Goal: Entertainment & Leisure: Consume media (video, audio)

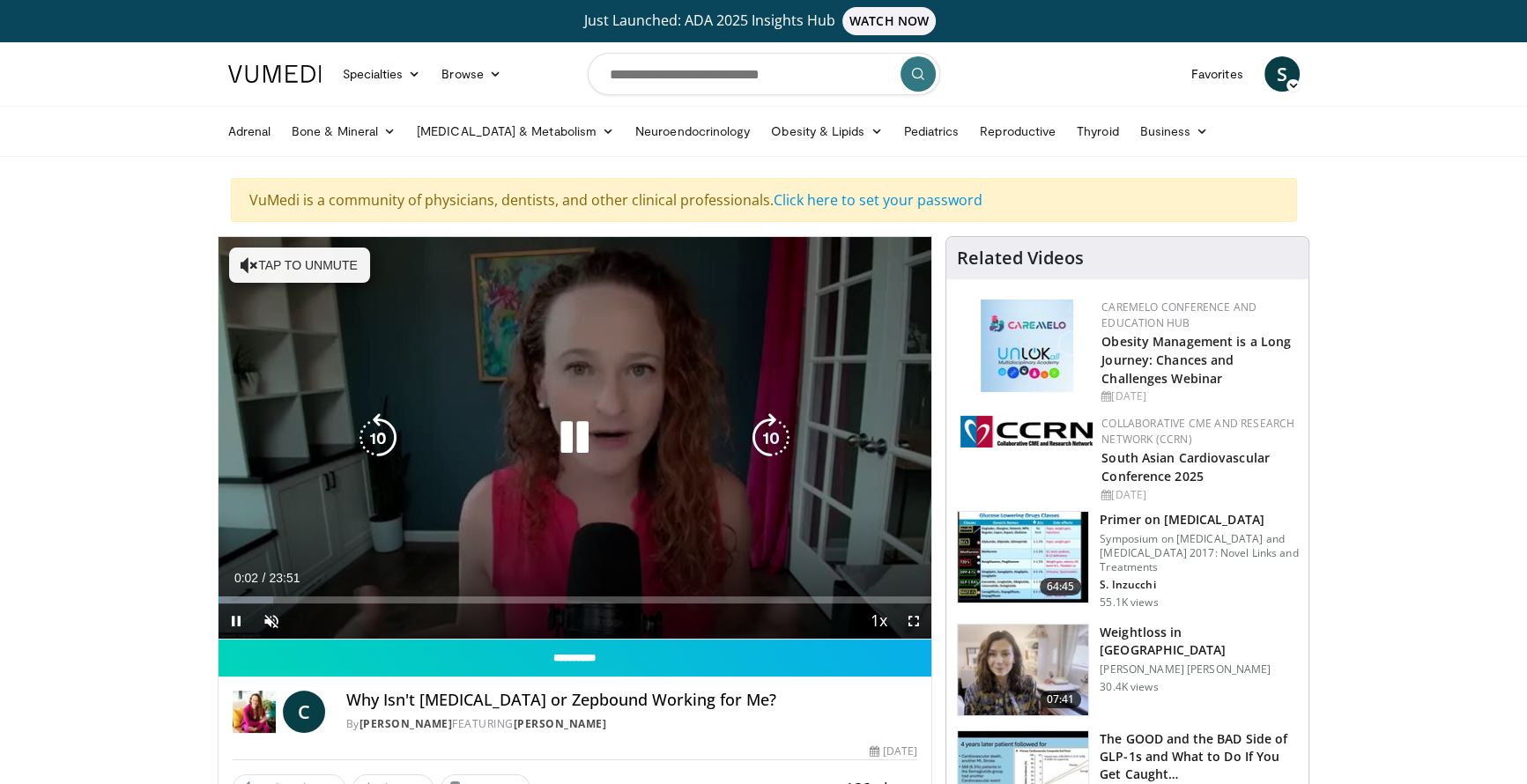
click at [283, 260] on button "Tap to unmute" at bounding box center [300, 265] width 141 height 36
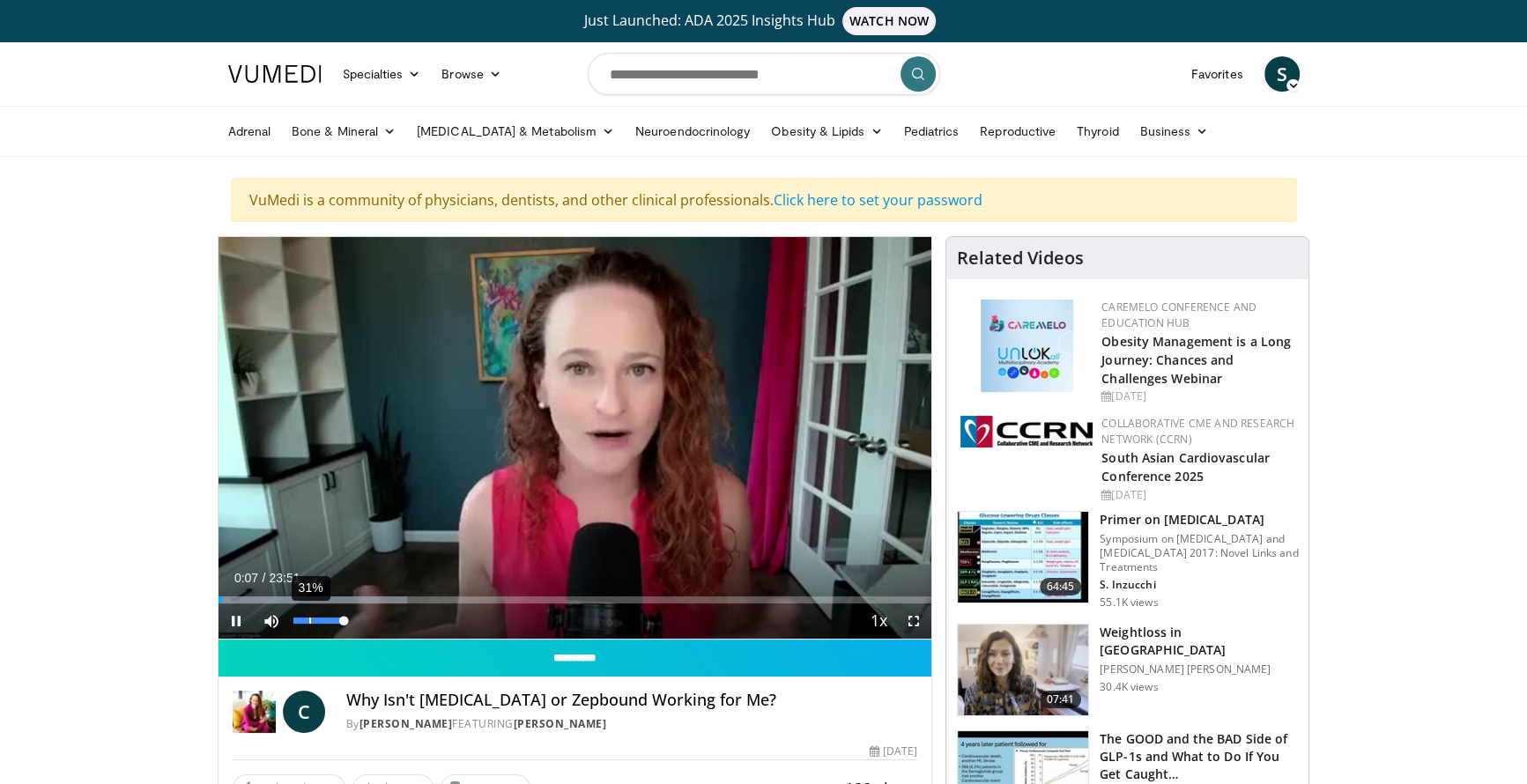
click at [309, 619] on div "31%" at bounding box center [319, 620] width 51 height 6
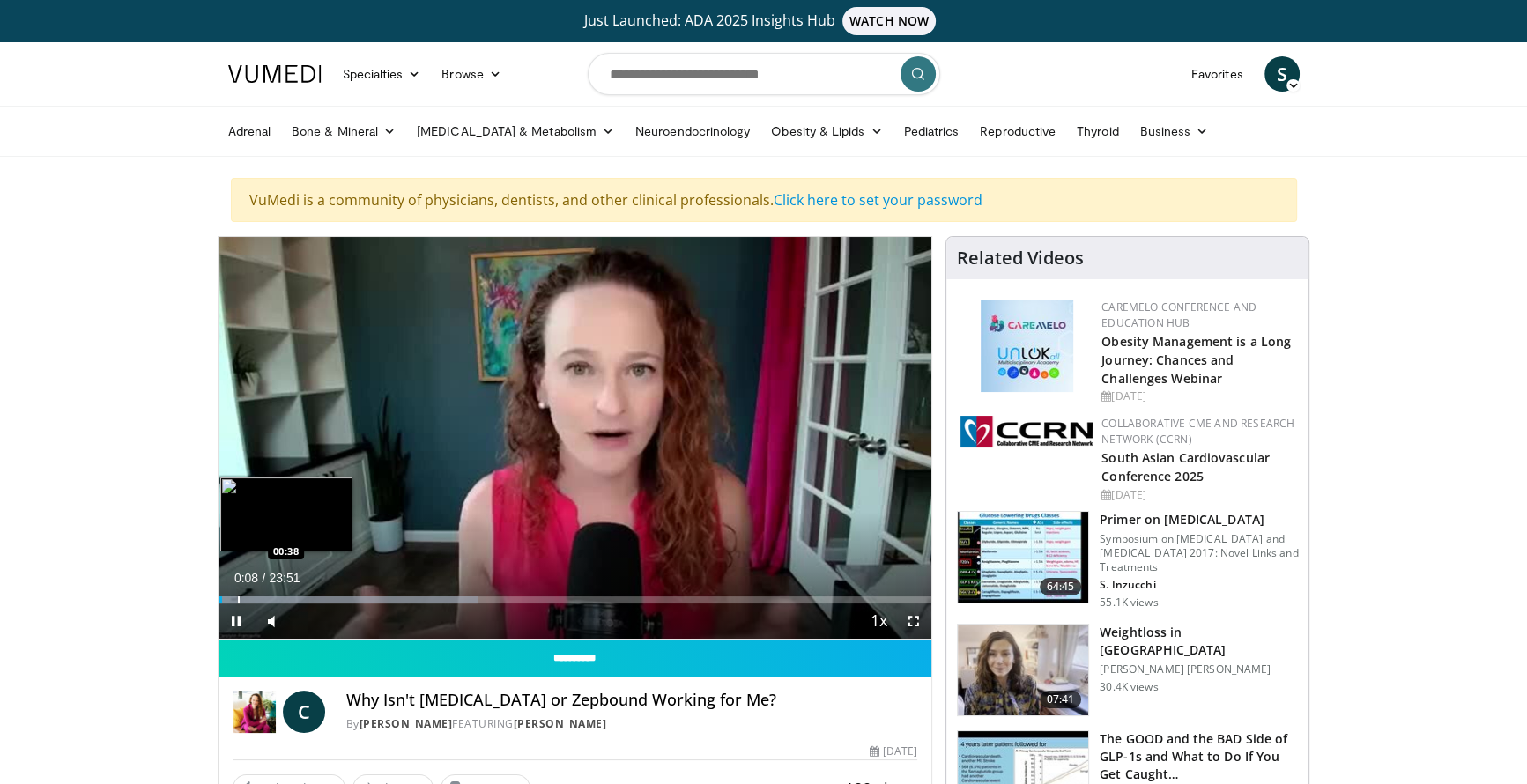
click at [236, 599] on div "Loaded : 36.33% 00:08 00:38" at bounding box center [575, 599] width 714 height 7
click at [257, 597] on div "Progress Bar" at bounding box center [258, 599] width 2 height 7
click at [315, 596] on div "Progress Bar" at bounding box center [316, 599] width 2 height 7
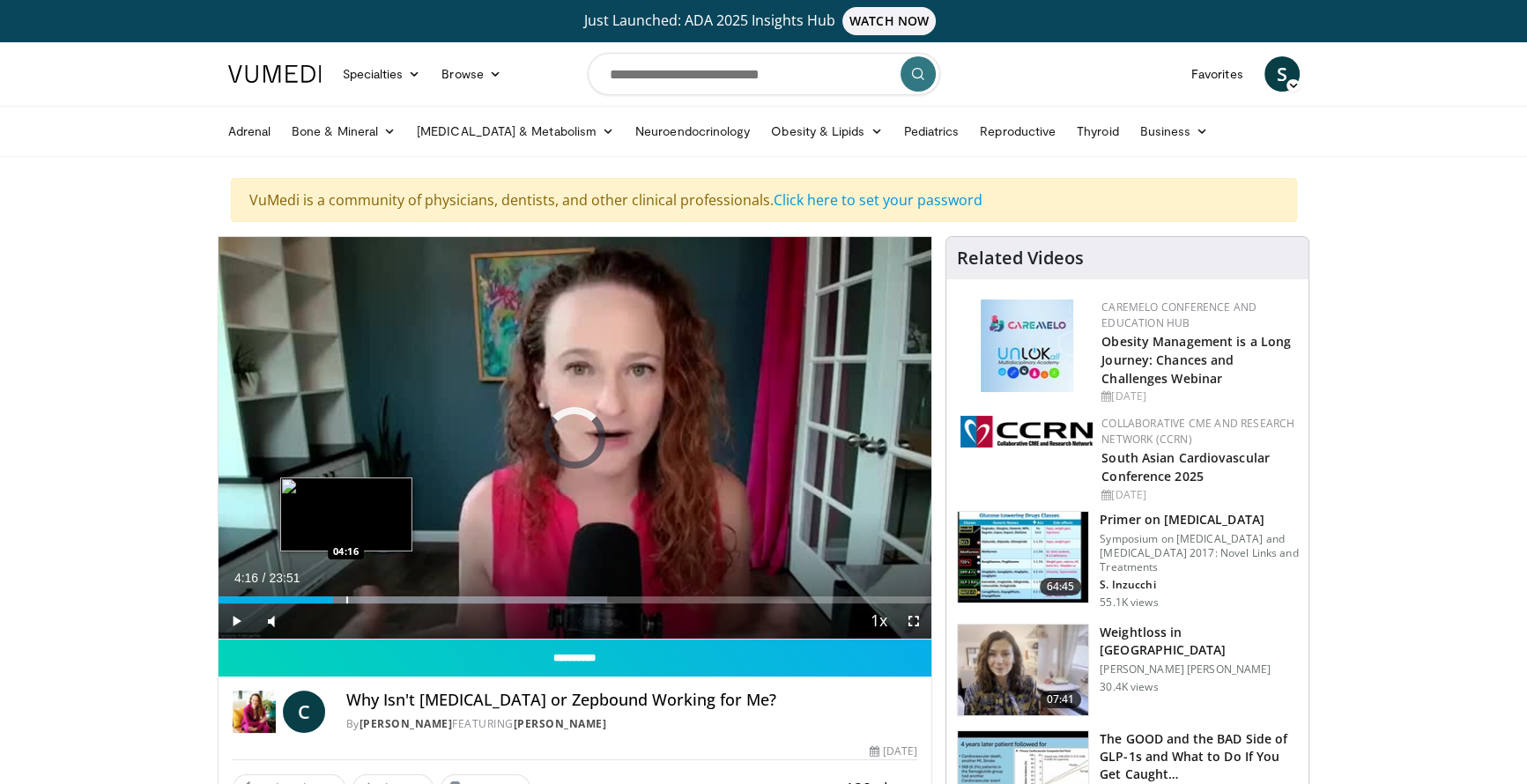
click at [347, 596] on div "Progress Bar" at bounding box center [347, 599] width 2 height 7
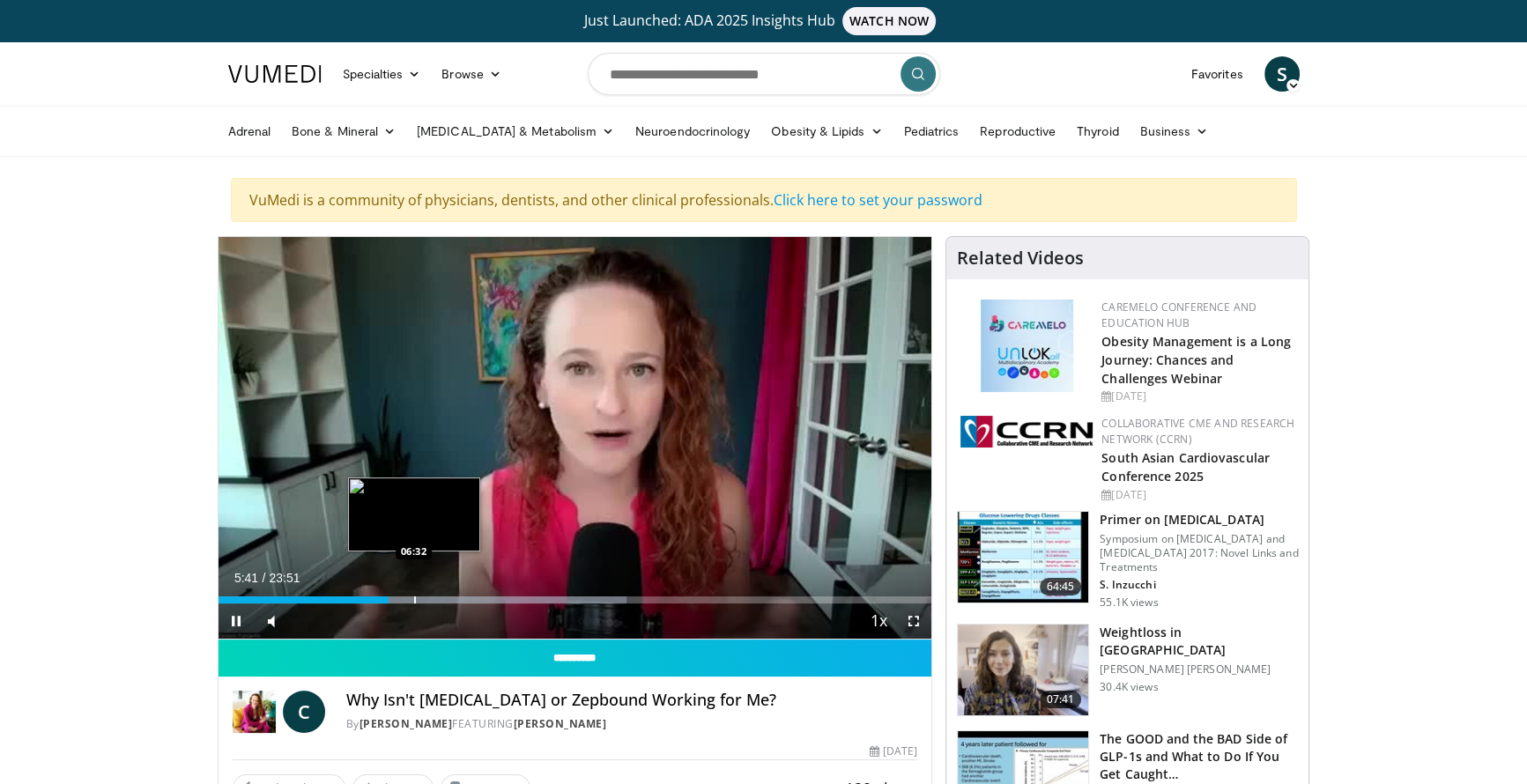
click at [412, 591] on div "Loaded : 57.21% 05:41 06:32" at bounding box center [575, 594] width 714 height 17
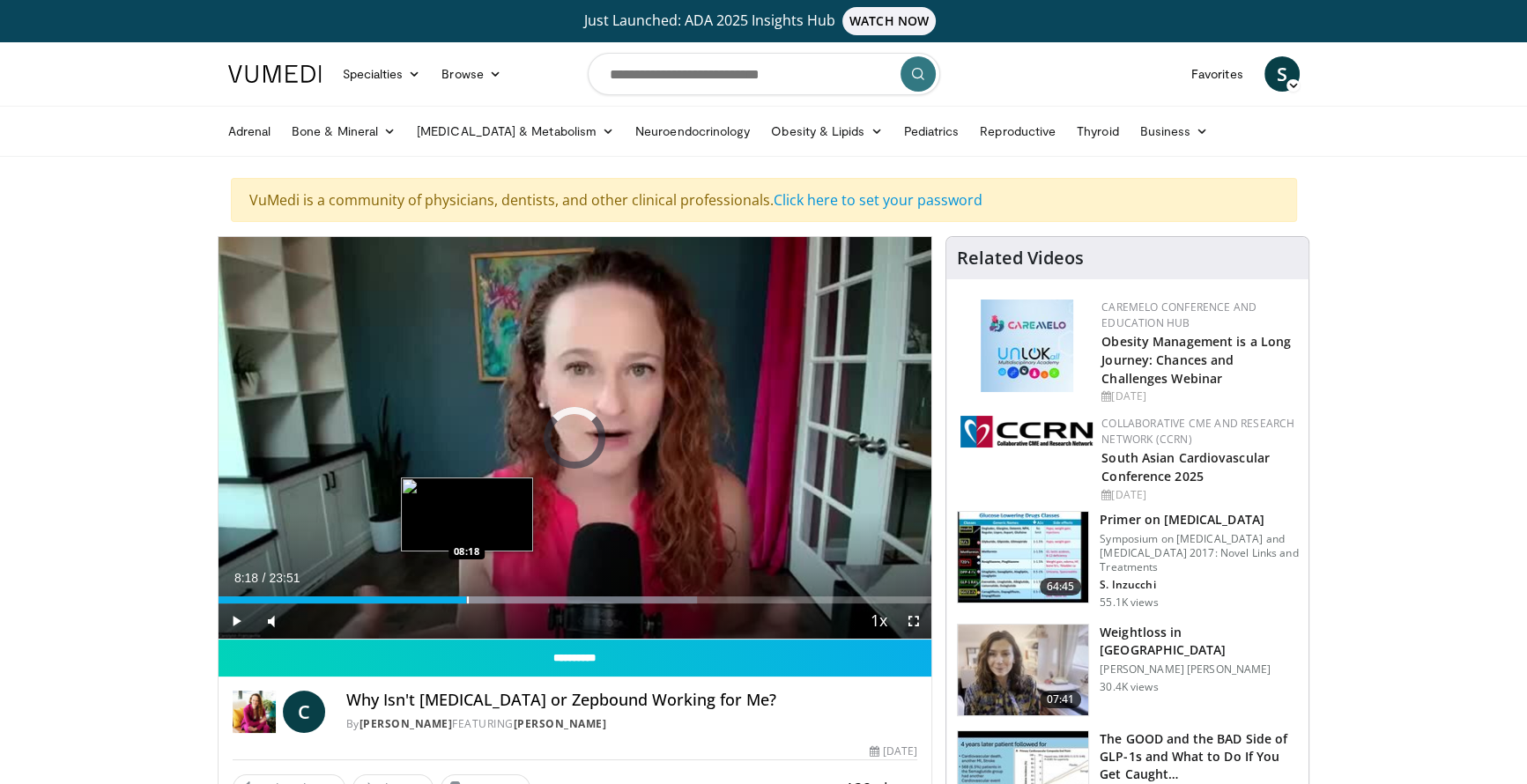
click at [467, 596] on div "Progress Bar" at bounding box center [468, 599] width 2 height 7
click at [482, 596] on div "Progress Bar" at bounding box center [483, 599] width 2 height 7
click at [506, 596] on div "Progress Bar" at bounding box center [507, 599] width 2 height 7
click at [502, 596] on div "Progress Bar" at bounding box center [503, 599] width 2 height 7
click at [513, 596] on div "Progress Bar" at bounding box center [514, 599] width 2 height 7
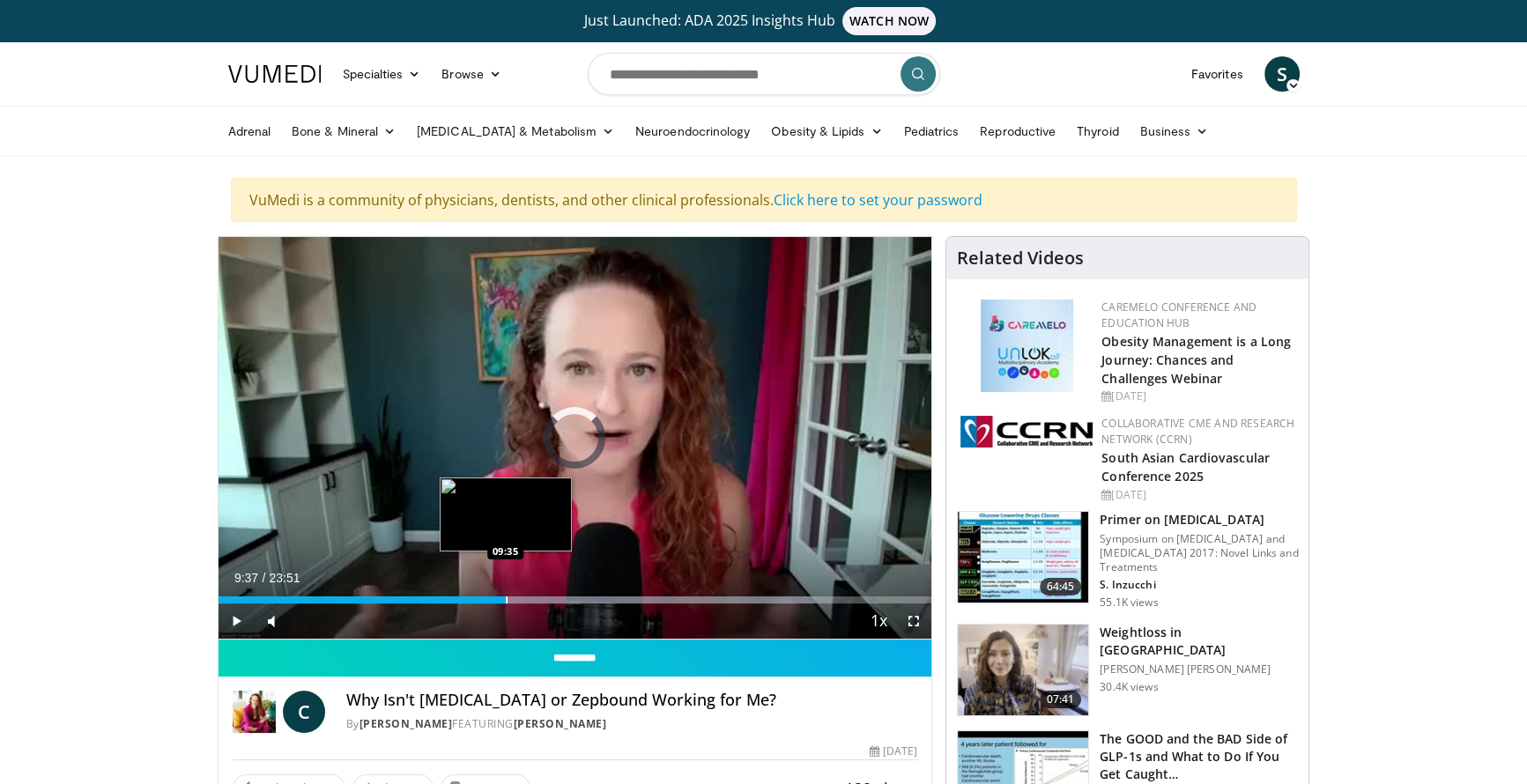
click at [505, 596] on div "Progress Bar" at bounding box center [506, 599] width 2 height 7
click at [491, 596] on div "Progress Bar" at bounding box center [492, 599] width 2 height 7
click at [521, 592] on div "Loaded : 72.67% 09:41 10:09" at bounding box center [575, 594] width 714 height 17
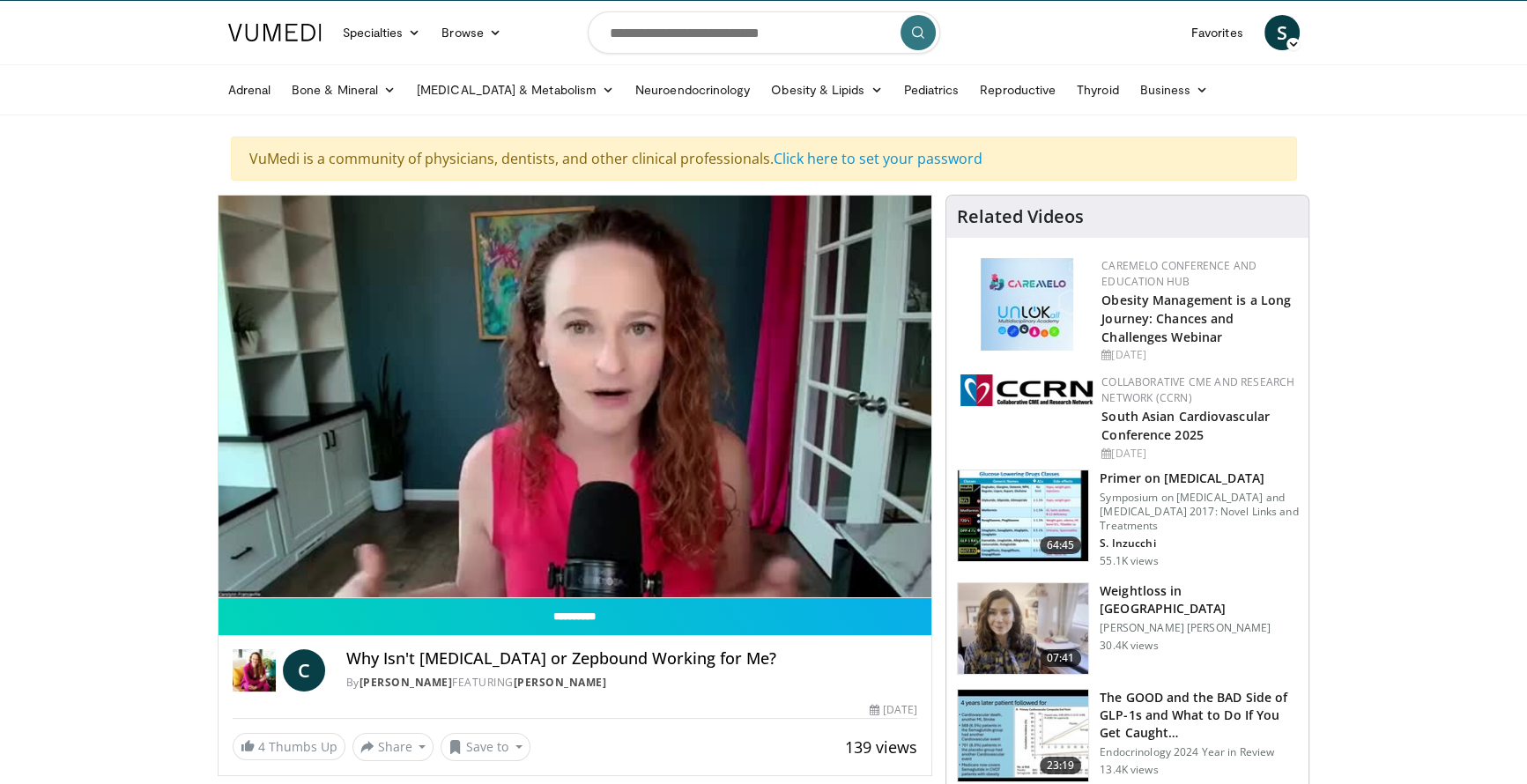
scroll to position [150, 0]
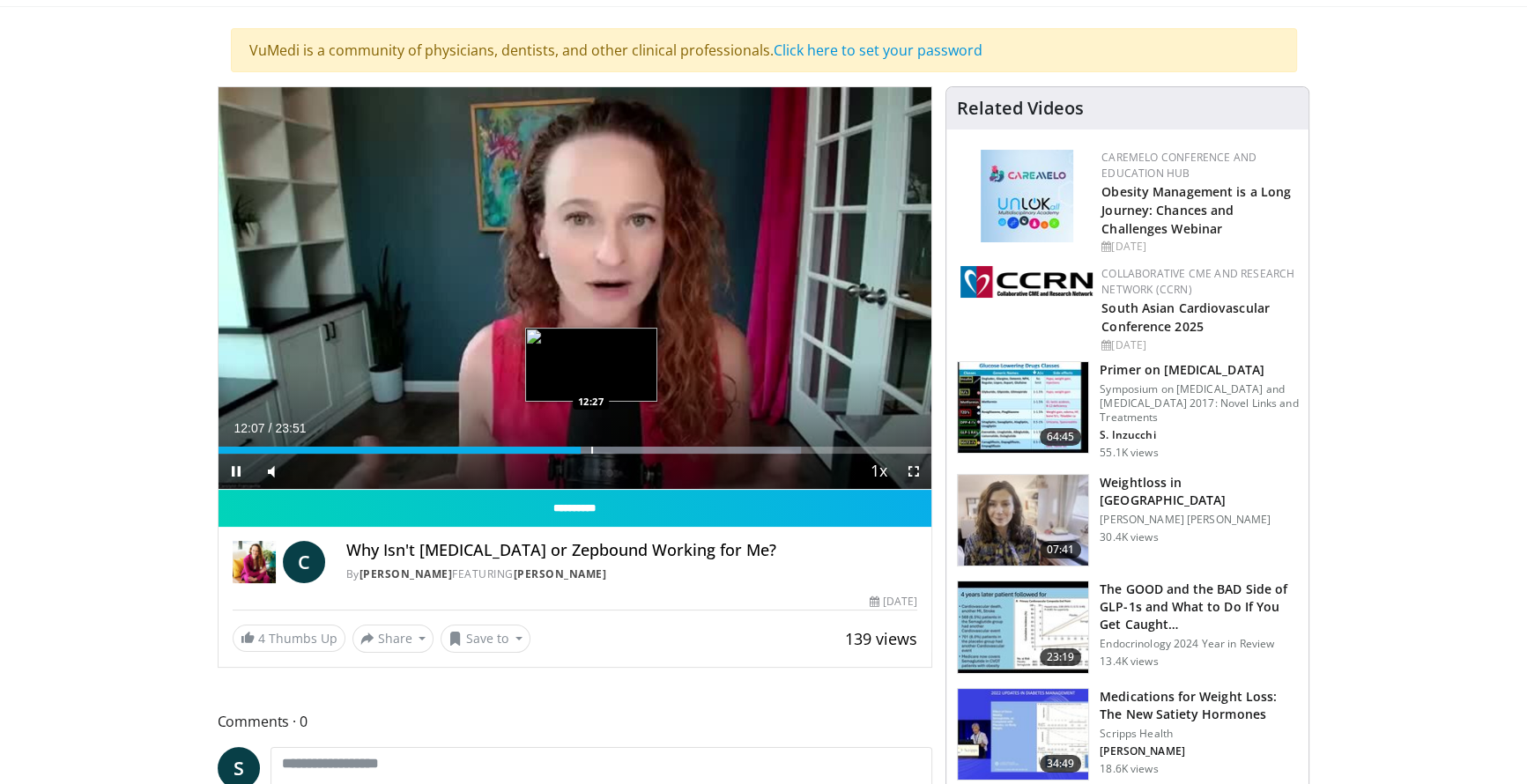
click at [592, 447] on div "Progress Bar" at bounding box center [593, 450] width 2 height 7
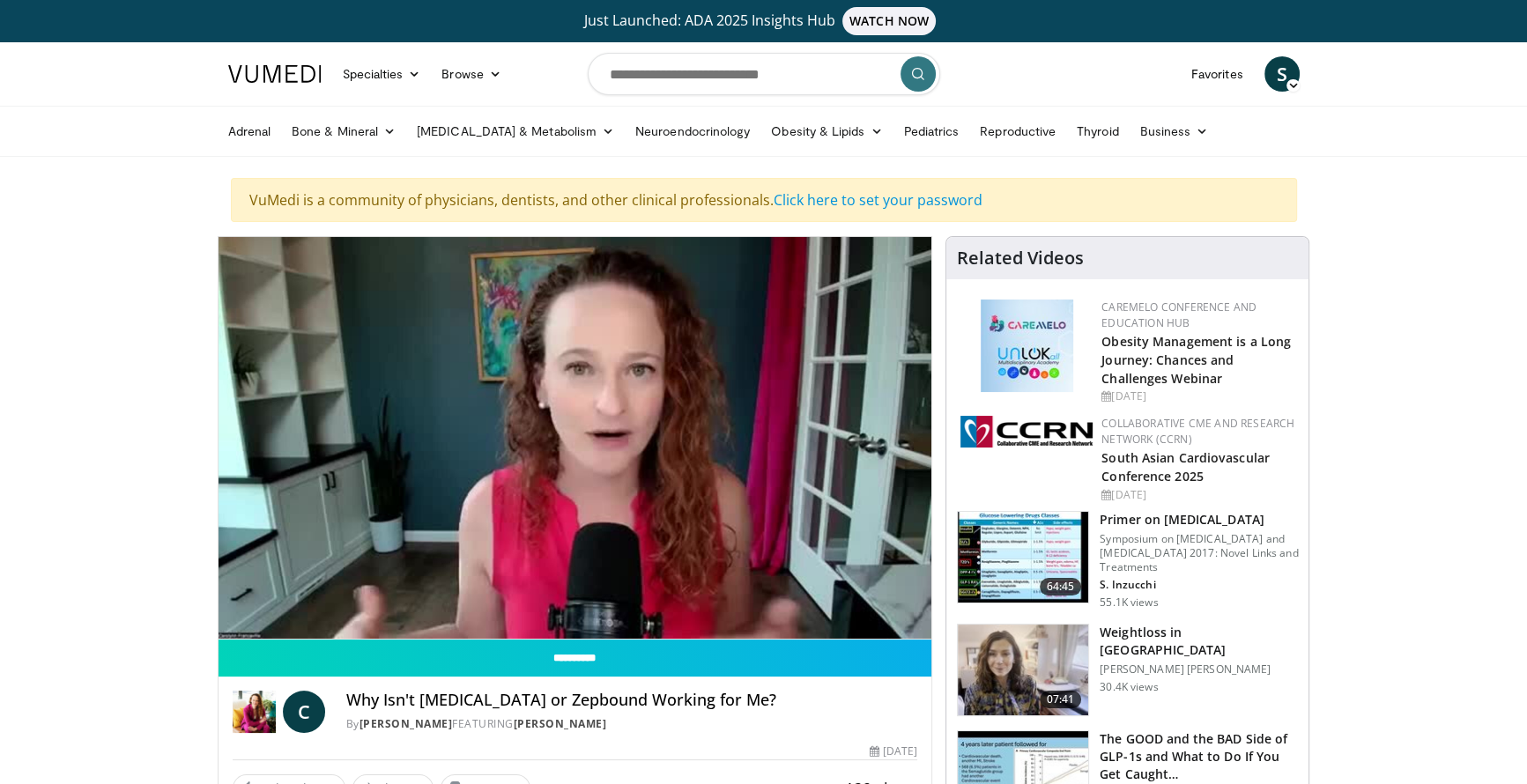
scroll to position [201, 0]
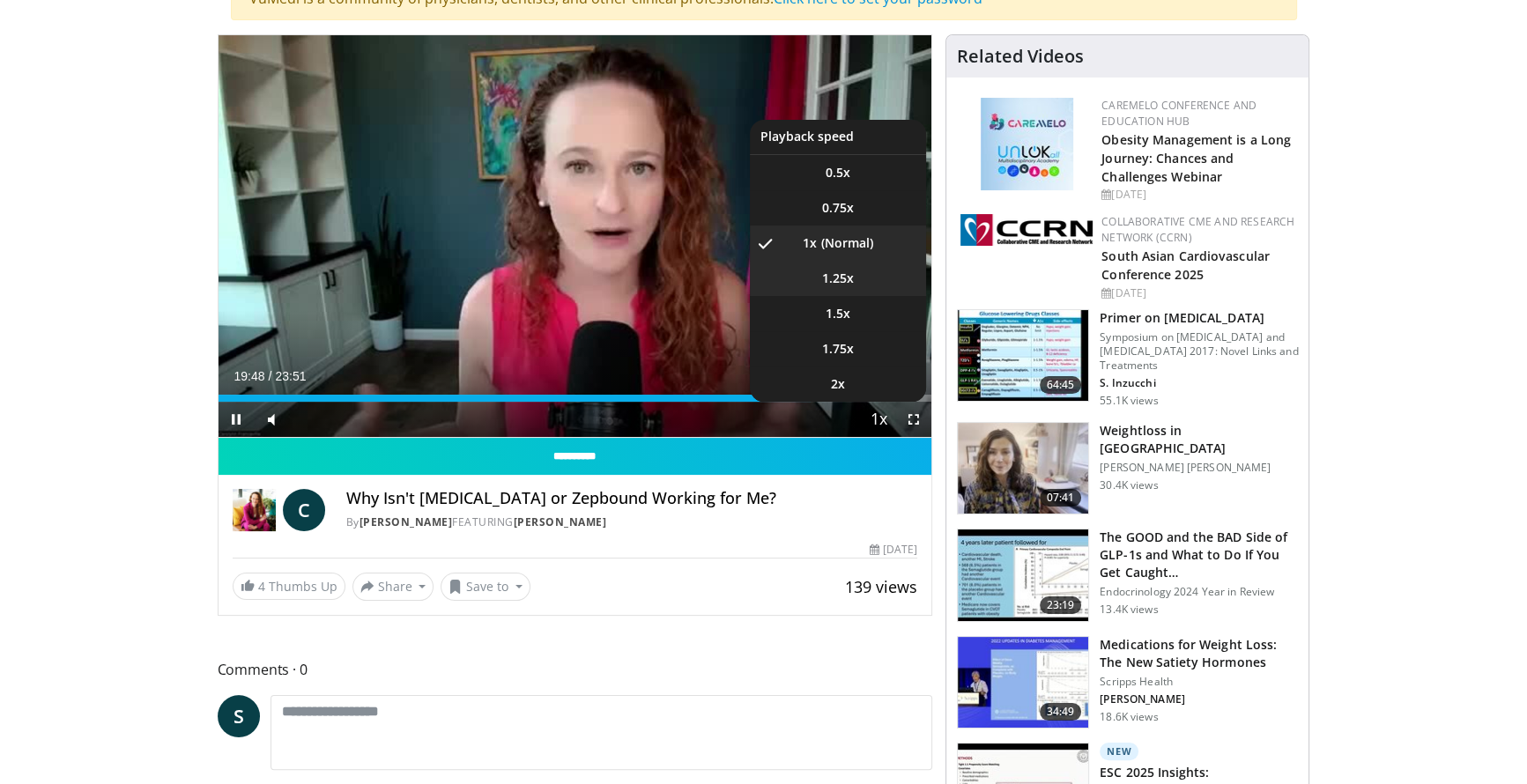
click at [844, 270] on span "1.25x" at bounding box center [838, 279] width 32 height 18
